Goal: Task Accomplishment & Management: Use online tool/utility

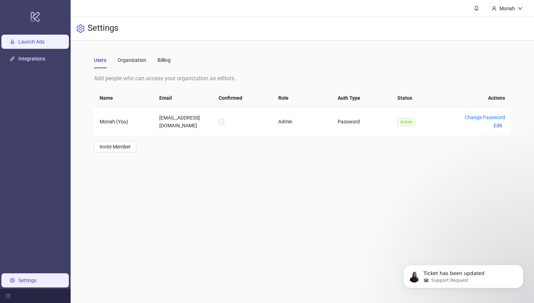
click at [45, 42] on link "Launch Ads" at bounding box center [31, 42] width 26 height 6
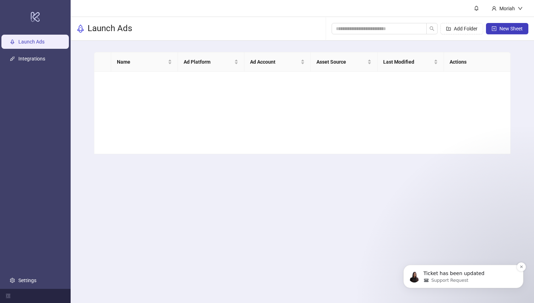
click at [393, 270] on p "Ticket has been updated" at bounding box center [469, 273] width 91 height 7
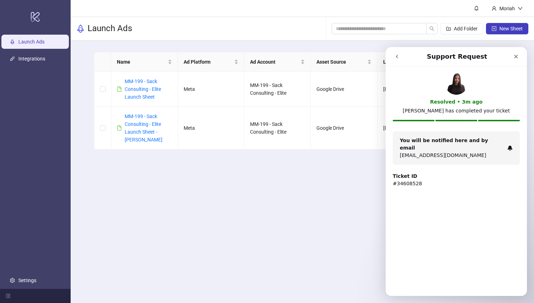
click at [393, 58] on icon "go back" at bounding box center [397, 57] width 6 height 6
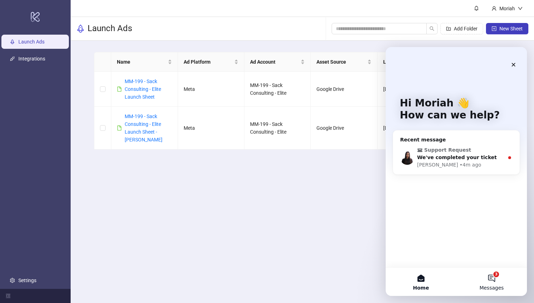
click at [393, 270] on button "3 Messages" at bounding box center [492, 282] width 71 height 28
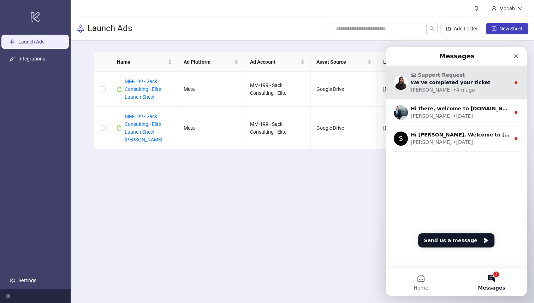
click at [393, 94] on div "Support Request We've completed your ticket [PERSON_NAME] • 4m ago" at bounding box center [456, 83] width 141 height 34
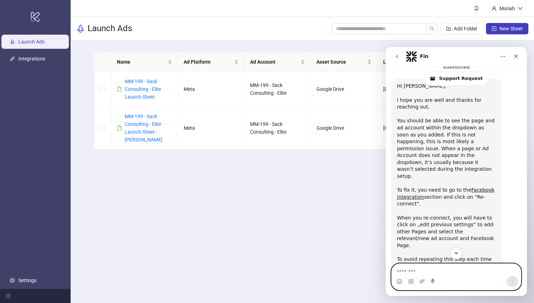
scroll to position [235, 0]
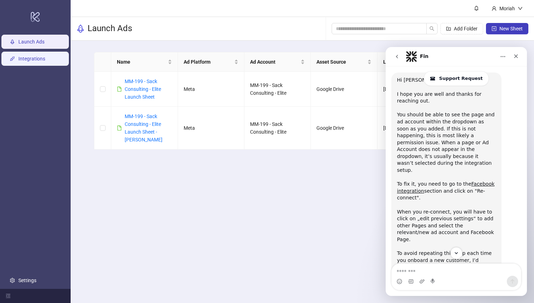
click at [45, 56] on link "Integrations" at bounding box center [31, 59] width 27 height 6
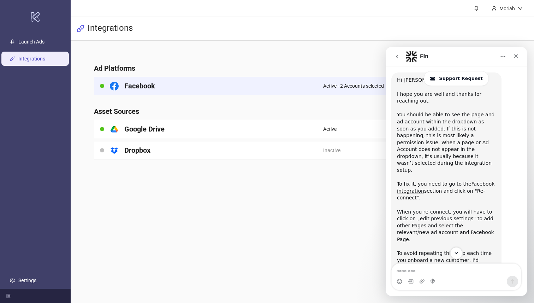
click at [319, 85] on div "Facebook" at bounding box center [208, 86] width 229 height 18
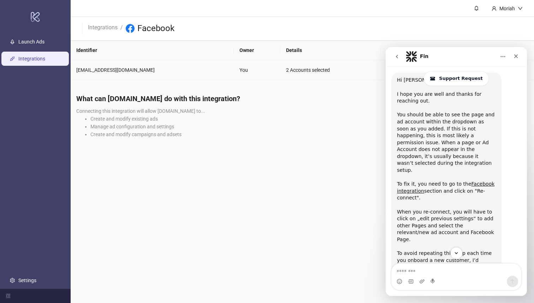
click at [393, 72] on span "Reconnect" at bounding box center [412, 70] width 23 height 8
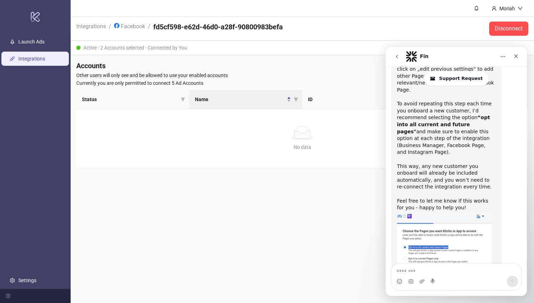
scroll to position [391, 0]
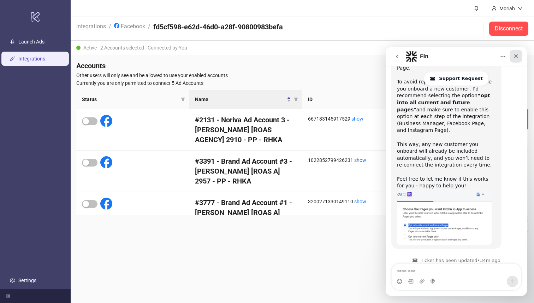
click at [516, 56] on icon "Close" at bounding box center [517, 56] width 6 height 6
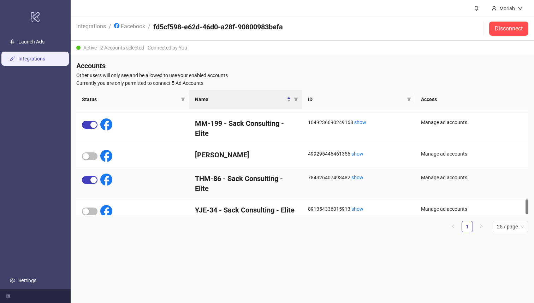
scroll to position [640, 0]
